Goal: Transaction & Acquisition: Purchase product/service

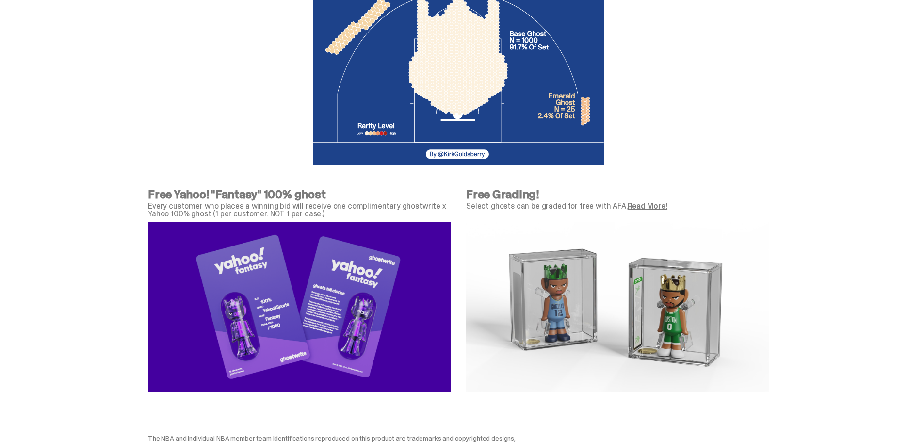
scroll to position [3394, 0]
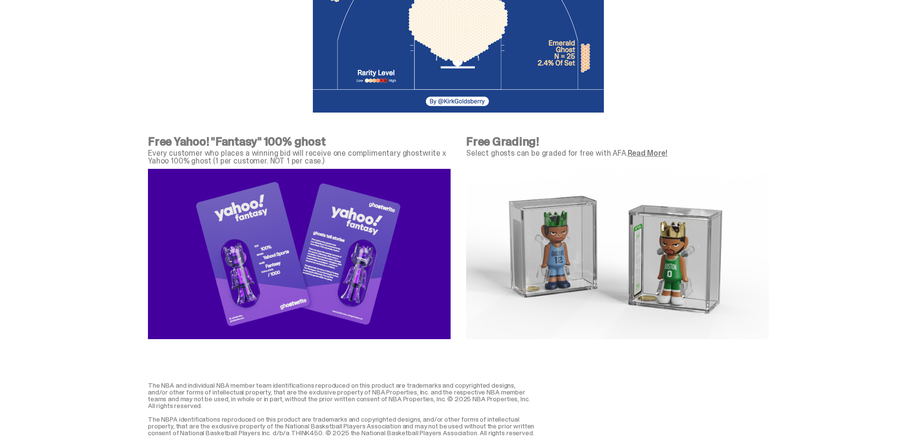
click at [256, 208] on img at bounding box center [299, 254] width 303 height 170
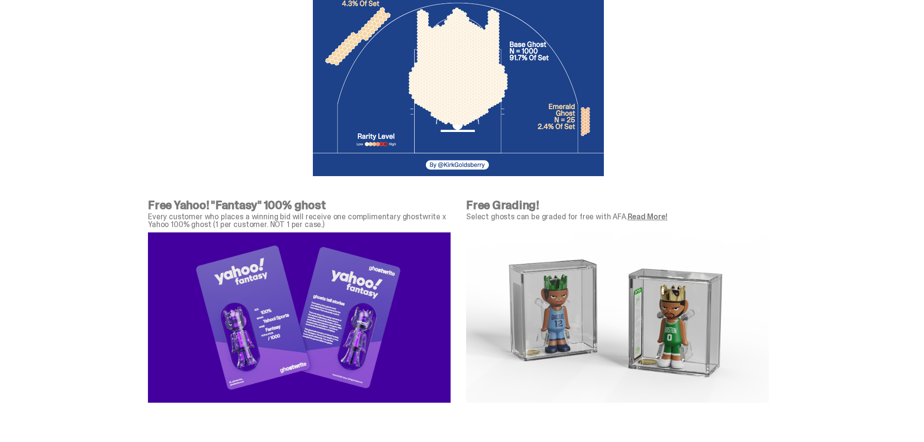
scroll to position [3442, 0]
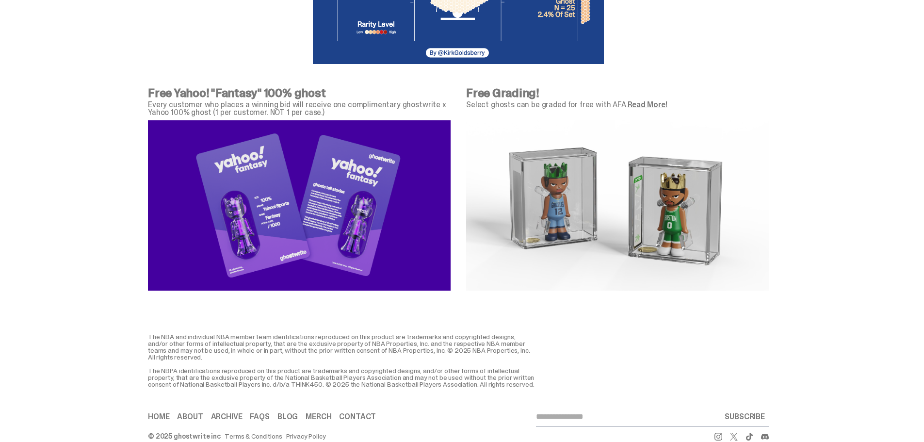
click at [257, 213] on img at bounding box center [299, 205] width 303 height 170
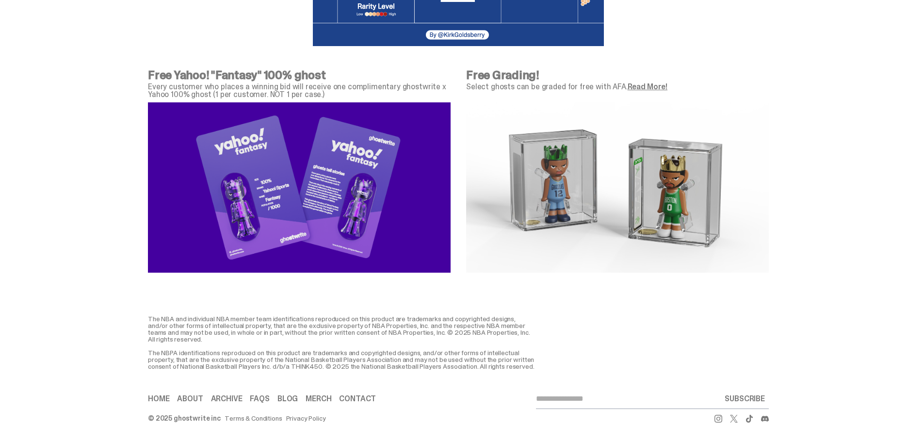
click at [640, 81] on link "Read More!" at bounding box center [647, 86] width 40 height 10
click at [334, 205] on img at bounding box center [299, 187] width 303 height 170
click at [346, 193] on img at bounding box center [299, 187] width 303 height 170
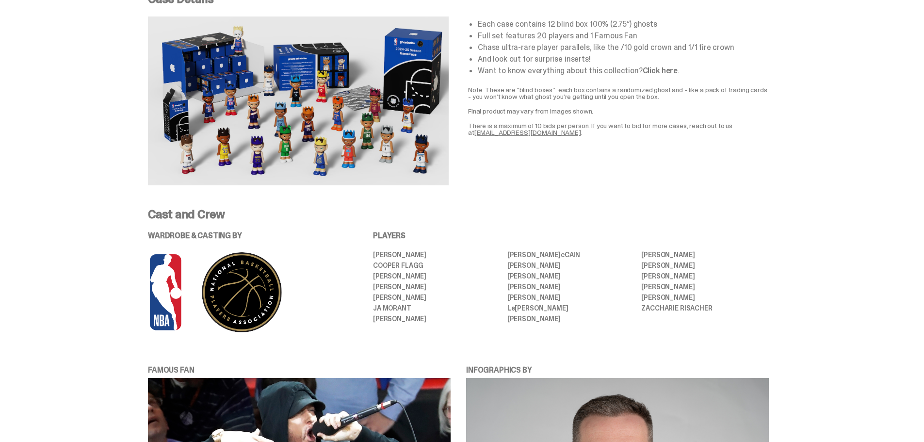
scroll to position [1625, 0]
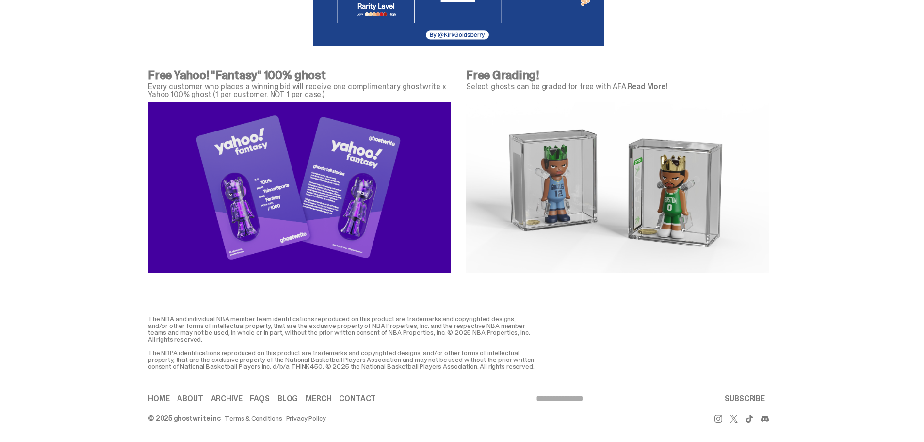
scroll to position [3419, 0]
